Goal: Participate in discussion: Engage in conversation with other users on a specific topic

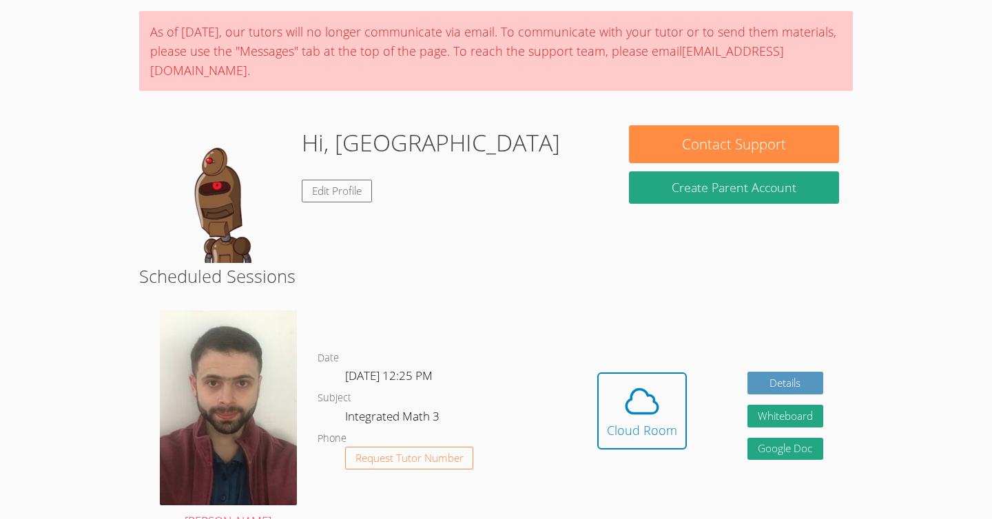
scroll to position [108, 0]
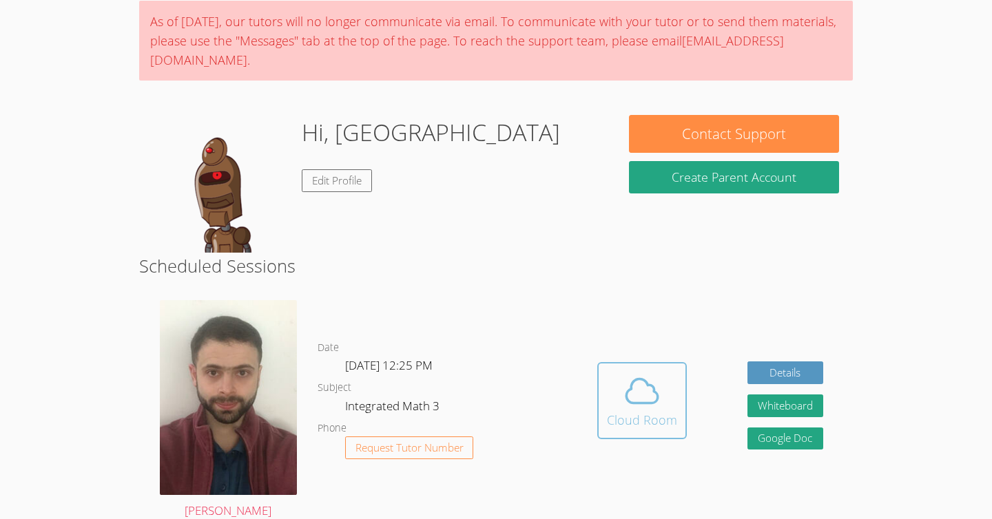
click at [615, 402] on span at bounding box center [642, 391] width 70 height 39
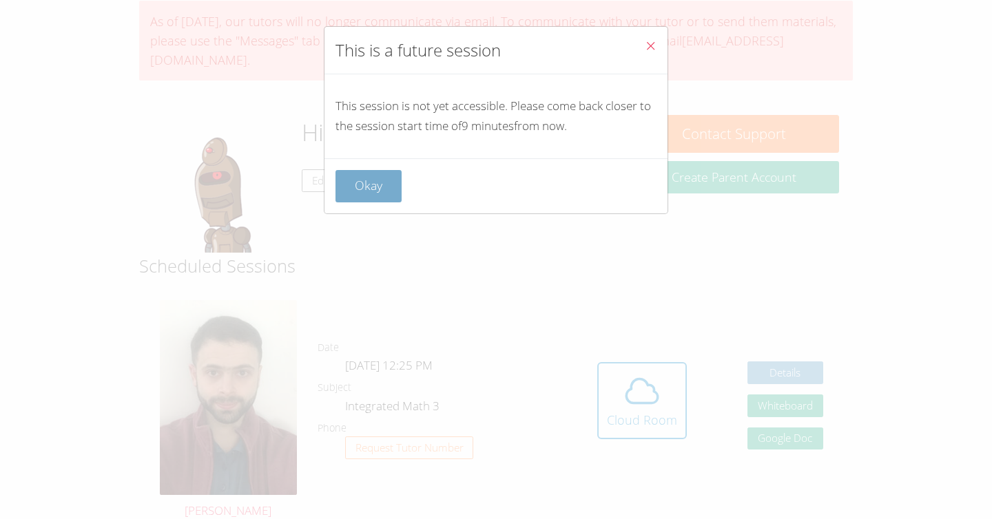
click at [391, 187] on button "Okay" at bounding box center [368, 186] width 66 height 32
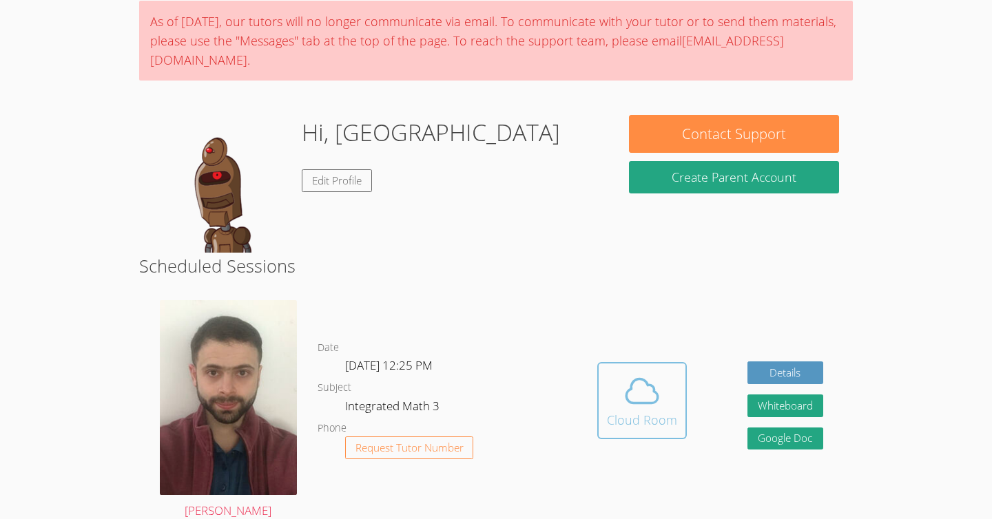
click at [635, 386] on icon at bounding box center [642, 391] width 39 height 39
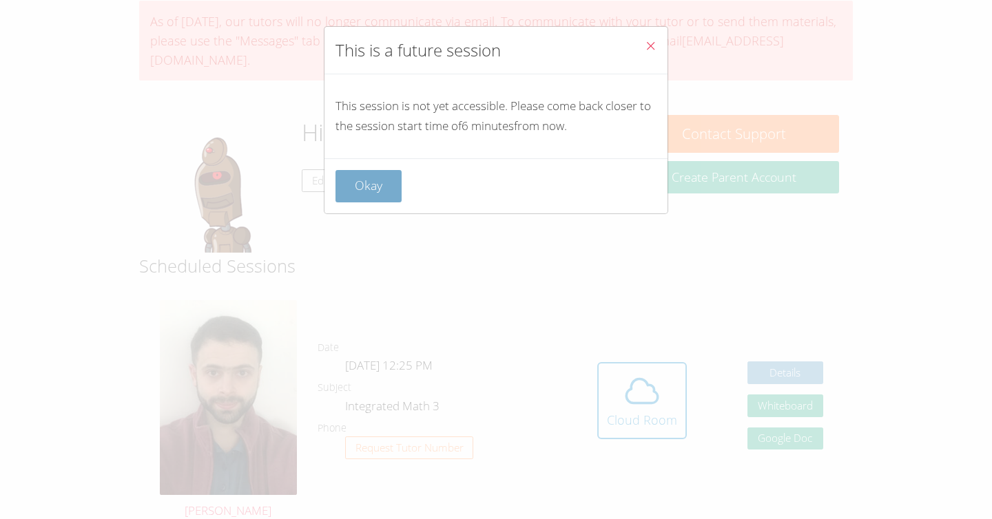
click at [348, 179] on button "Okay" at bounding box center [368, 186] width 66 height 32
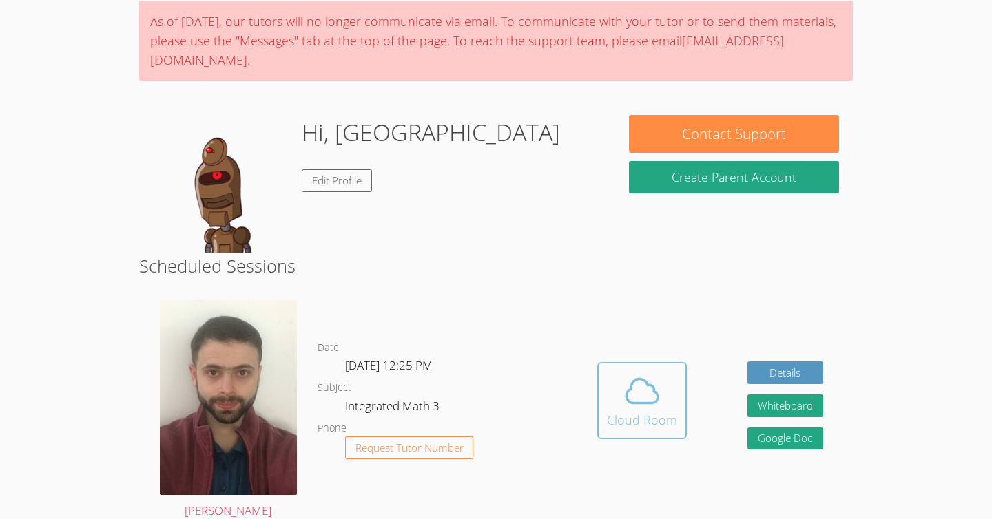
click at [651, 372] on icon at bounding box center [642, 391] width 39 height 39
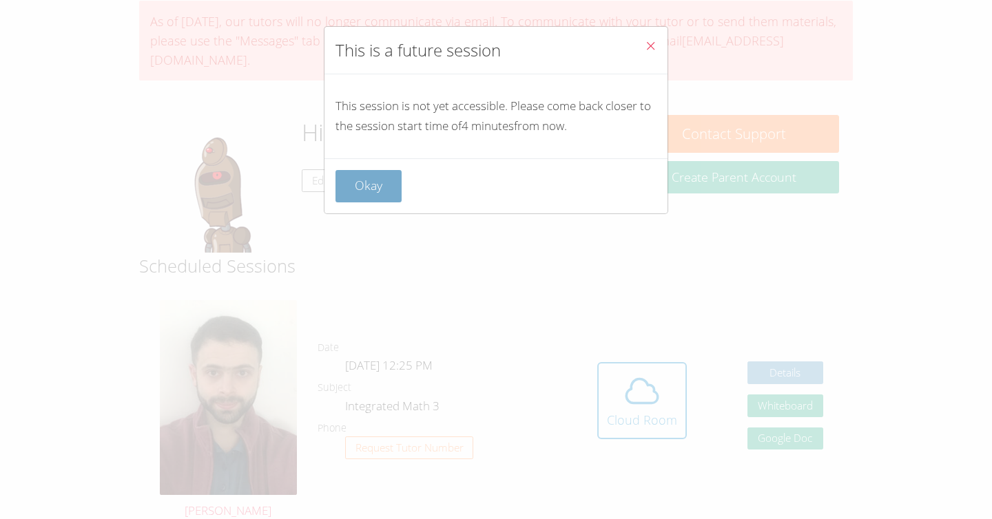
click at [398, 186] on button "Okay" at bounding box center [368, 186] width 66 height 32
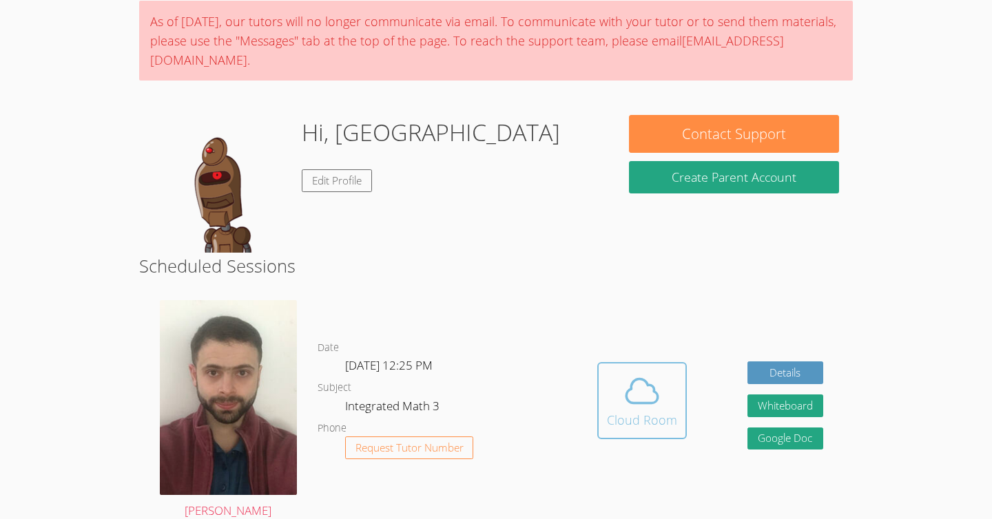
click at [650, 428] on div "Cloud Room" at bounding box center [642, 420] width 70 height 19
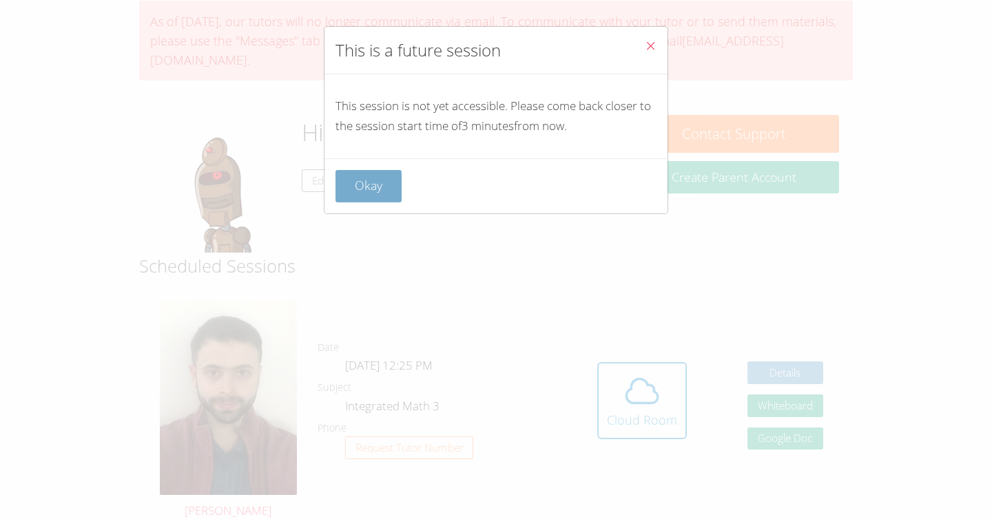
click at [371, 182] on button "Okay" at bounding box center [368, 186] width 66 height 32
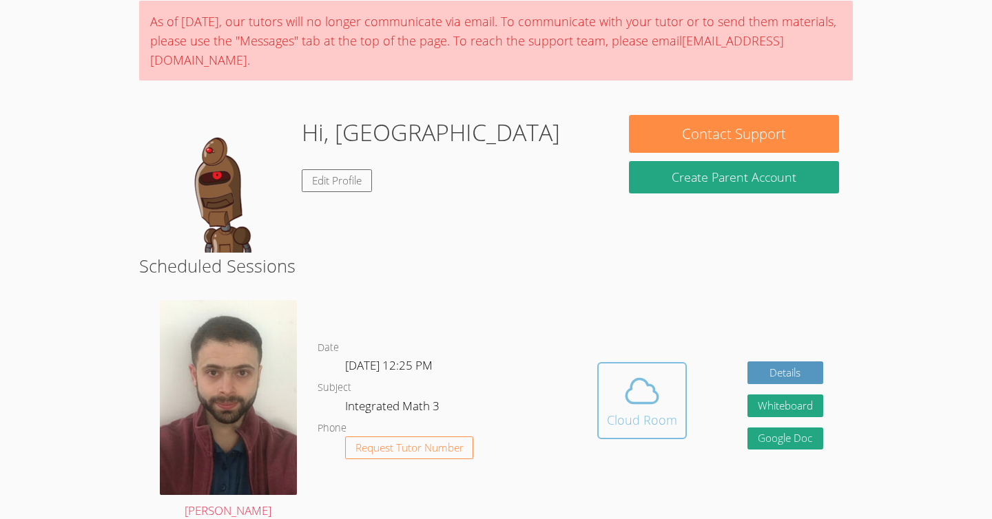
click at [639, 429] on button "Cloud Room" at bounding box center [642, 400] width 90 height 77
click at [632, 384] on icon at bounding box center [642, 391] width 39 height 39
click at [648, 402] on icon at bounding box center [643, 391] width 32 height 24
click at [644, 416] on div "Cloud Room" at bounding box center [642, 420] width 70 height 19
click at [60, 246] on body "Home Programs Sessions Tutors Messages Billing Logout Jeshirey Successfully aut…" at bounding box center [496, 151] width 992 height 519
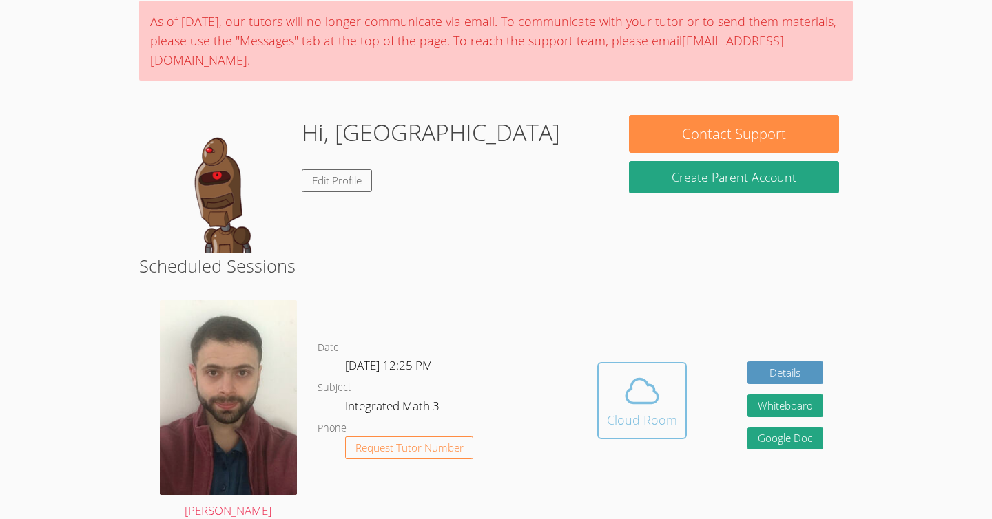
click at [631, 382] on icon at bounding box center [643, 391] width 32 height 24
click at [939, 158] on body "Home Programs Sessions Tutors Messages Billing Logout Jeshirey Successfully aut…" at bounding box center [496, 151] width 992 height 519
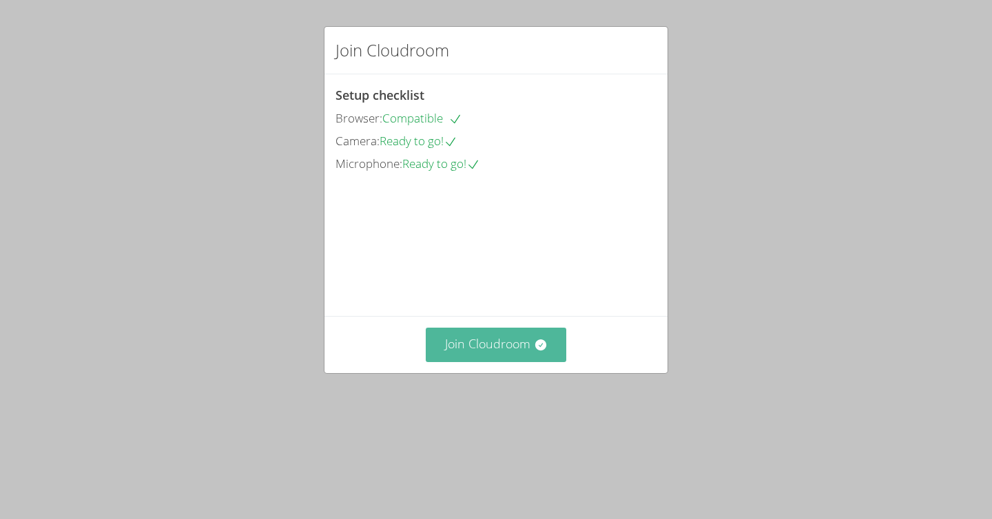
click at [519, 362] on button "Join Cloudroom" at bounding box center [496, 345] width 141 height 34
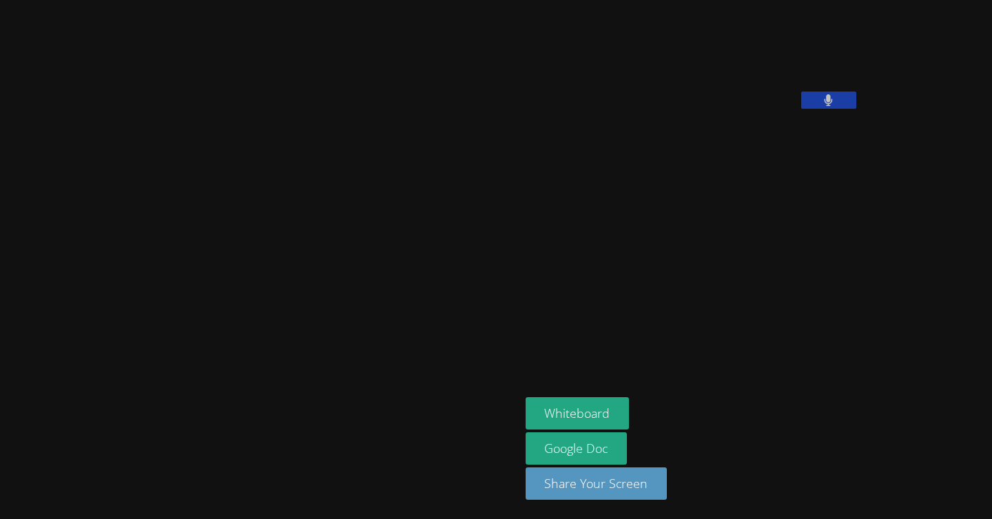
click at [801, 109] on button at bounding box center [828, 100] width 55 height 17
click at [821, 106] on icon at bounding box center [828, 100] width 14 height 12
click at [824, 106] on icon at bounding box center [828, 100] width 8 height 12
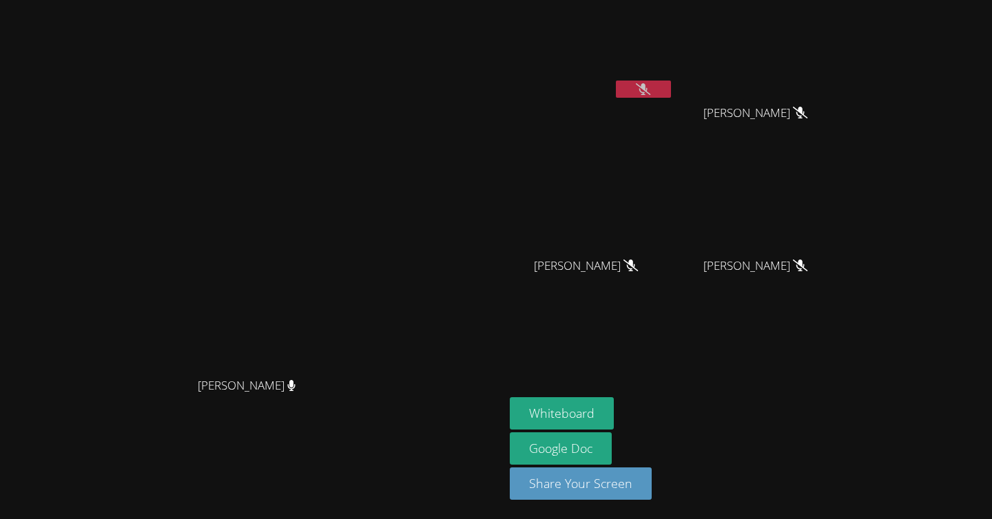
click at [671, 96] on button at bounding box center [643, 89] width 55 height 17
click at [648, 94] on icon at bounding box center [643, 89] width 9 height 12
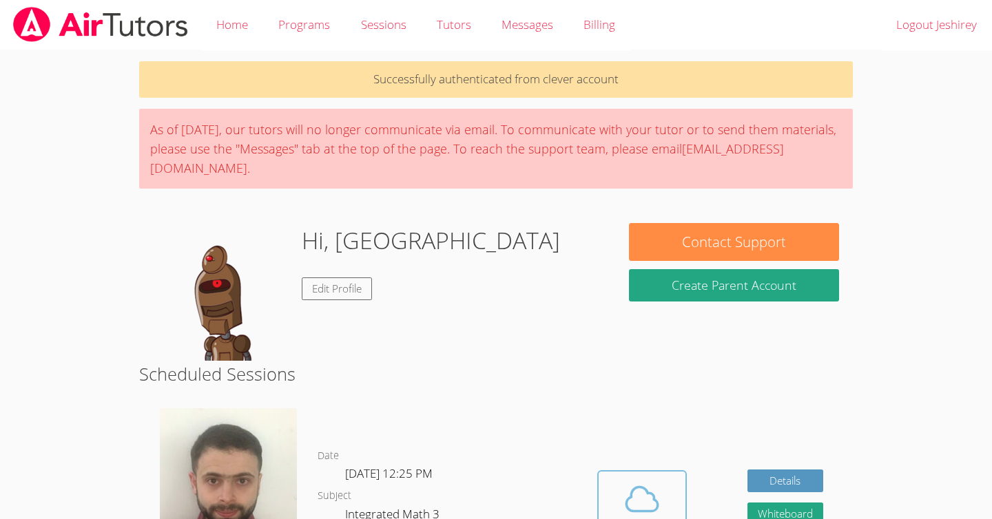
click at [643, 493] on icon at bounding box center [642, 499] width 39 height 39
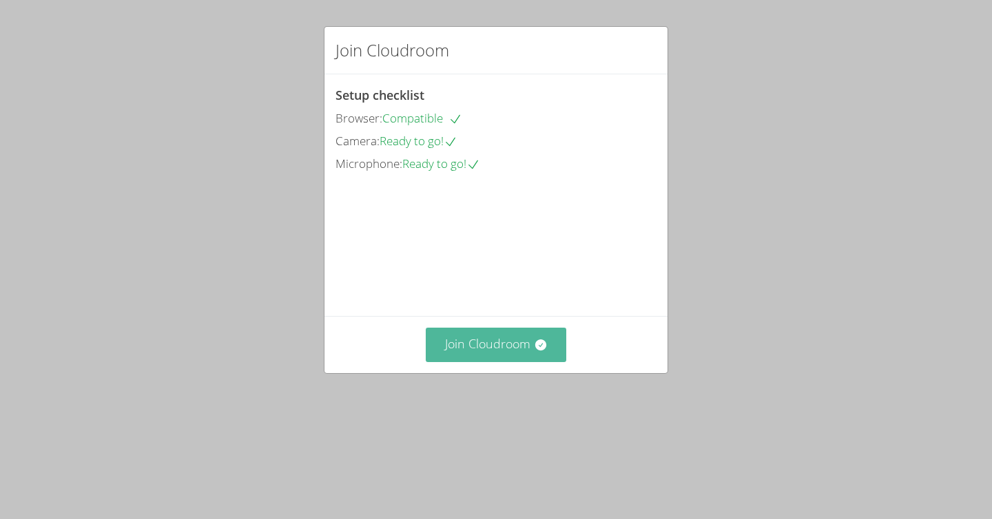
click at [499, 362] on button "Join Cloudroom" at bounding box center [496, 345] width 141 height 34
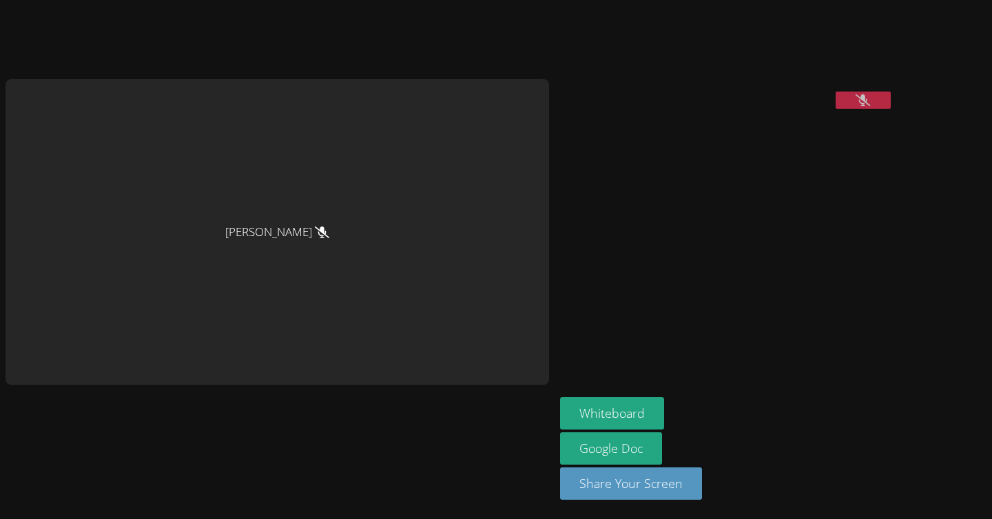
click at [855, 106] on icon at bounding box center [862, 100] width 14 height 12
click at [835, 109] on button at bounding box center [862, 100] width 55 height 17
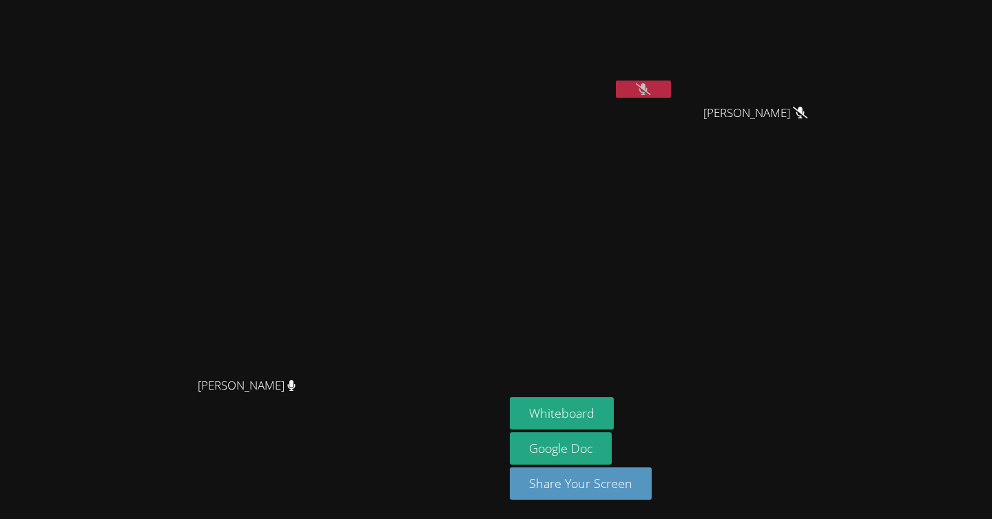
click at [671, 84] on button at bounding box center [643, 89] width 55 height 17
click at [671, 88] on button at bounding box center [643, 89] width 55 height 17
click at [650, 88] on icon at bounding box center [643, 89] width 14 height 12
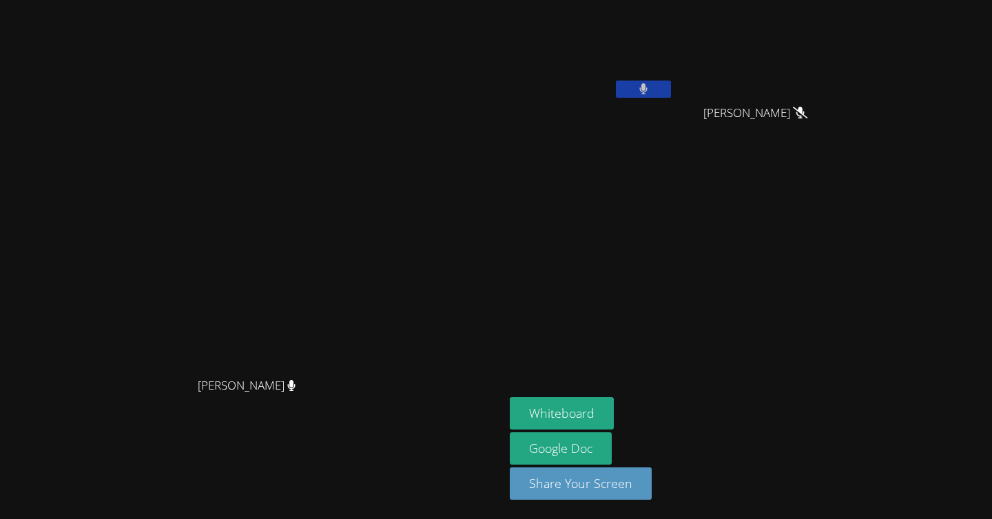
click at [671, 88] on button at bounding box center [643, 89] width 55 height 17
click at [650, 87] on icon at bounding box center [643, 89] width 14 height 12
click at [647, 87] on icon at bounding box center [643, 89] width 8 height 12
click at [650, 87] on icon at bounding box center [643, 89] width 14 height 12
click at [647, 87] on icon at bounding box center [643, 89] width 8 height 12
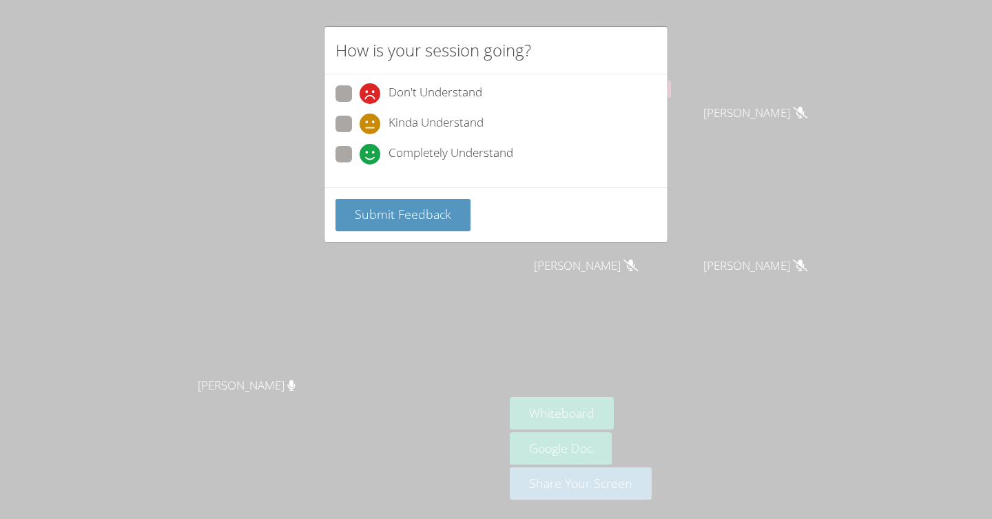
click at [330, 150] on div "Don't Understand Kinda Understand Completely Understand" at bounding box center [495, 130] width 343 height 113
click at [360, 165] on span at bounding box center [360, 165] width 0 height 0
click at [360, 154] on input "Completely Understand" at bounding box center [366, 152] width 12 height 12
radio input "true"
click at [361, 222] on button "Submit Feedback" at bounding box center [402, 215] width 135 height 32
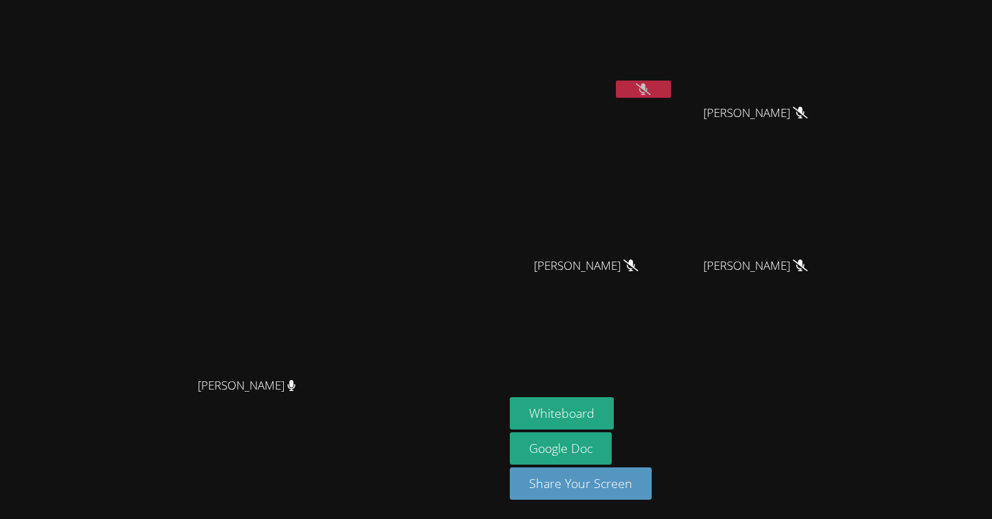
click at [355, 222] on video at bounding box center [252, 233] width 207 height 278
click at [671, 96] on button at bounding box center [643, 89] width 55 height 17
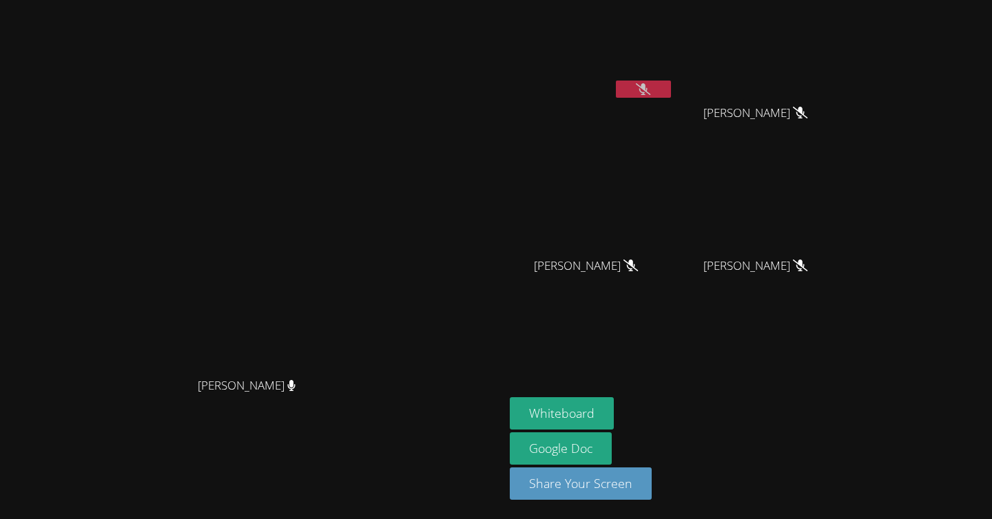
click at [671, 96] on button at bounding box center [643, 89] width 55 height 17
click at [647, 91] on icon at bounding box center [643, 89] width 8 height 12
click at [671, 88] on button at bounding box center [643, 89] width 55 height 17
click at [671, 90] on button at bounding box center [643, 89] width 55 height 17
